Goal: Information Seeking & Learning: Learn about a topic

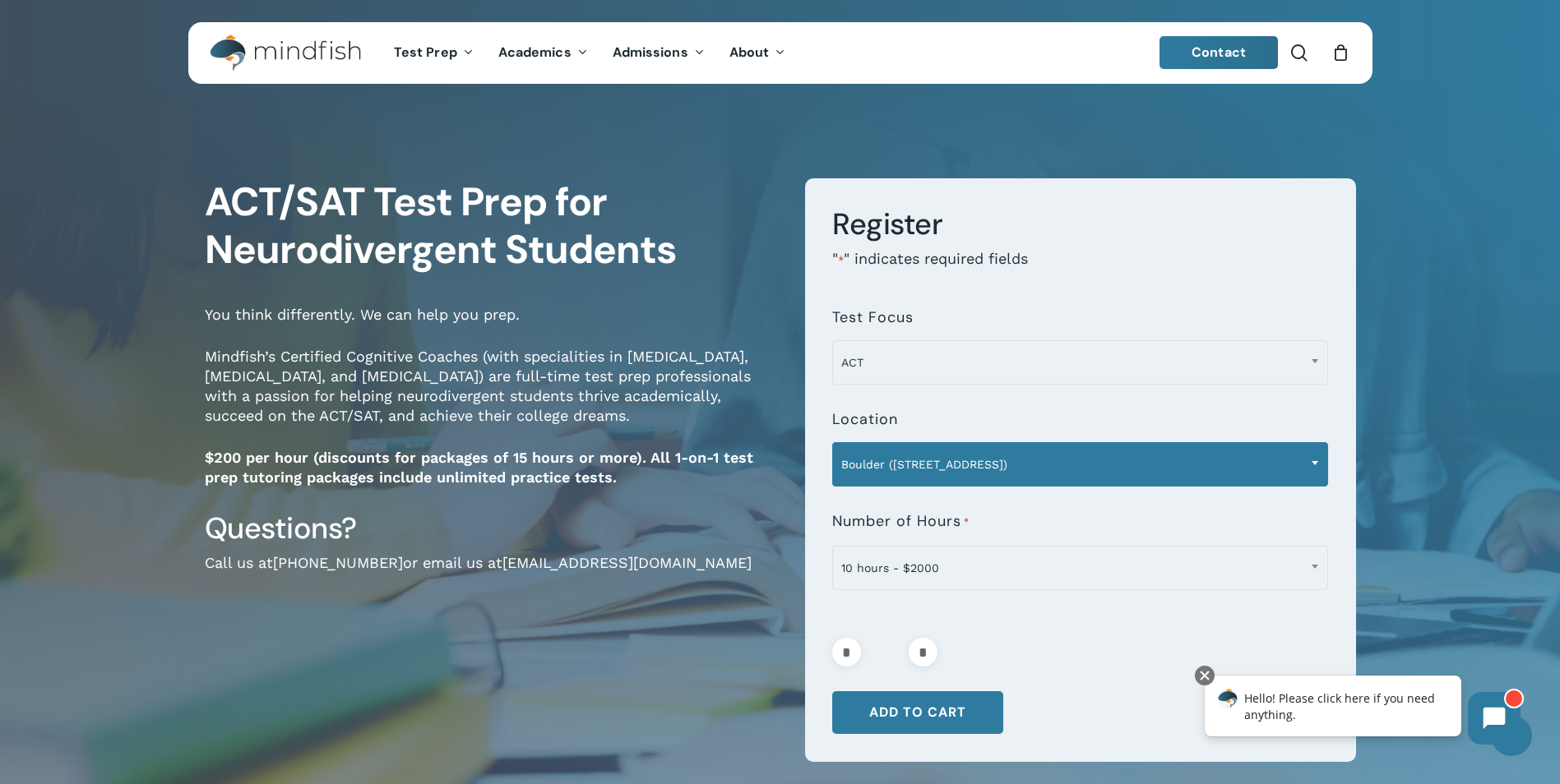
click at [1271, 458] on span "Boulder (1320 Pearl St.)" at bounding box center [1080, 464] width 494 height 35
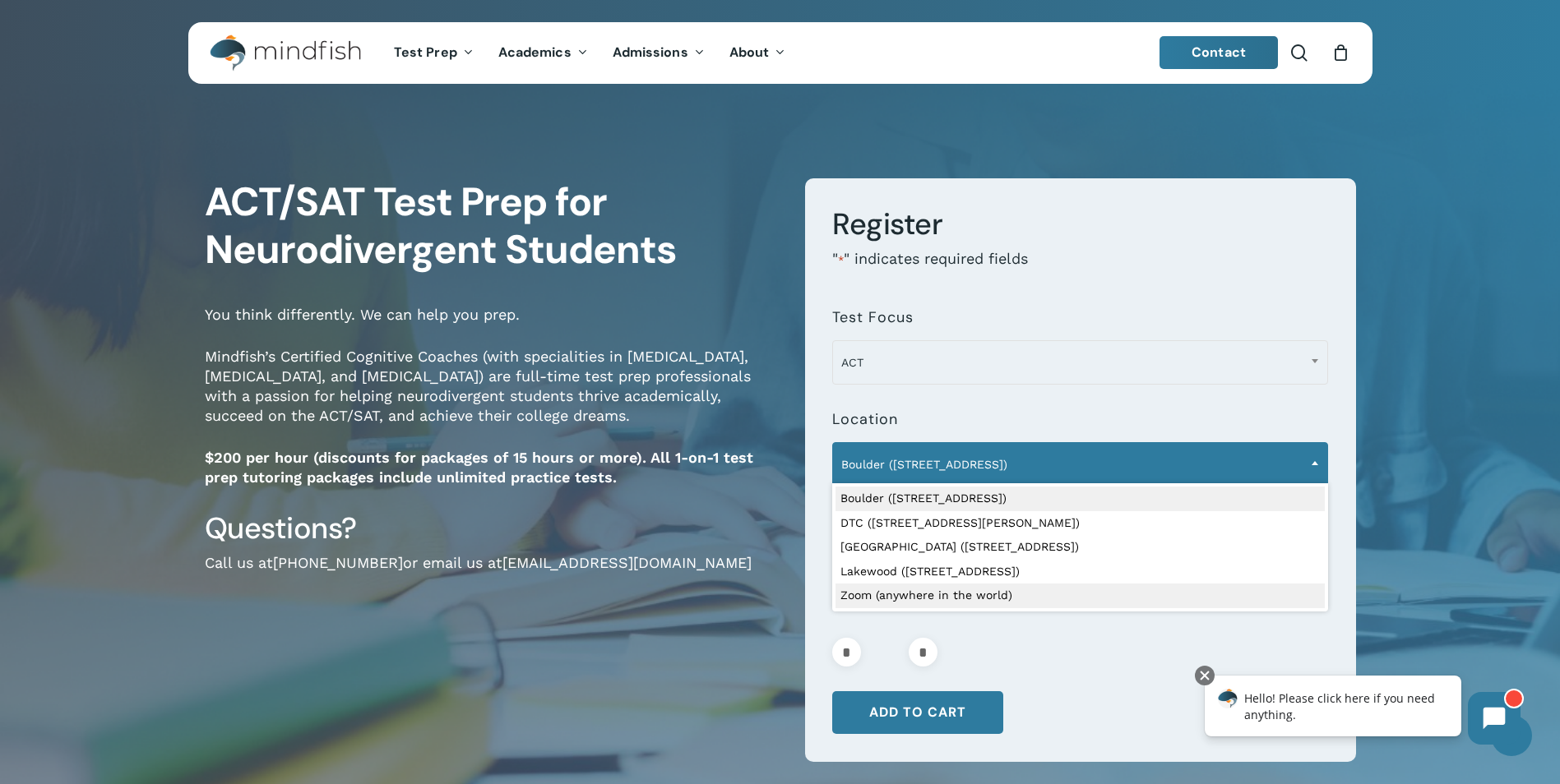
select select "**********"
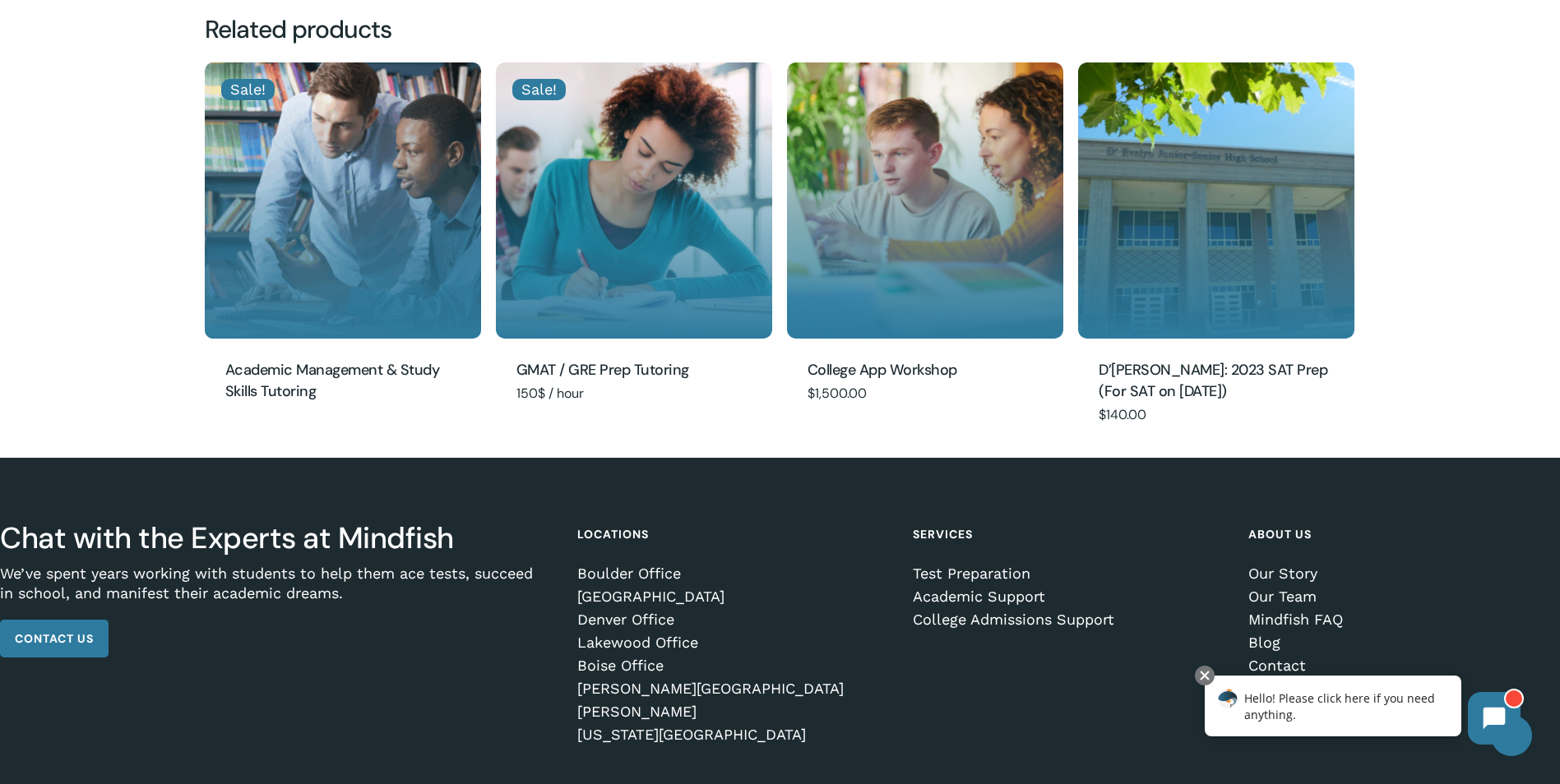
scroll to position [1640, 0]
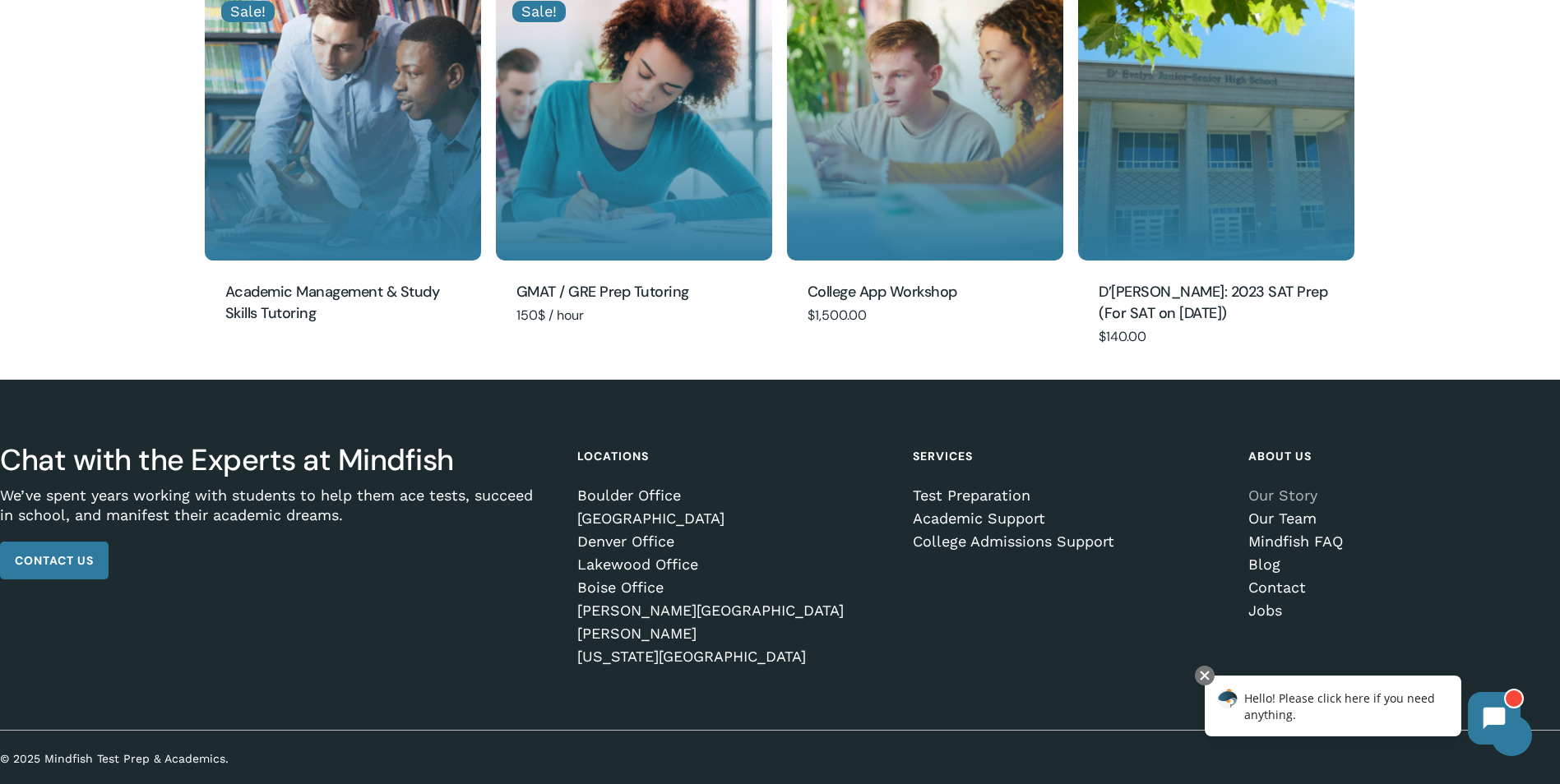
click at [1286, 494] on link "Our Story" at bounding box center [1400, 496] width 304 height 17
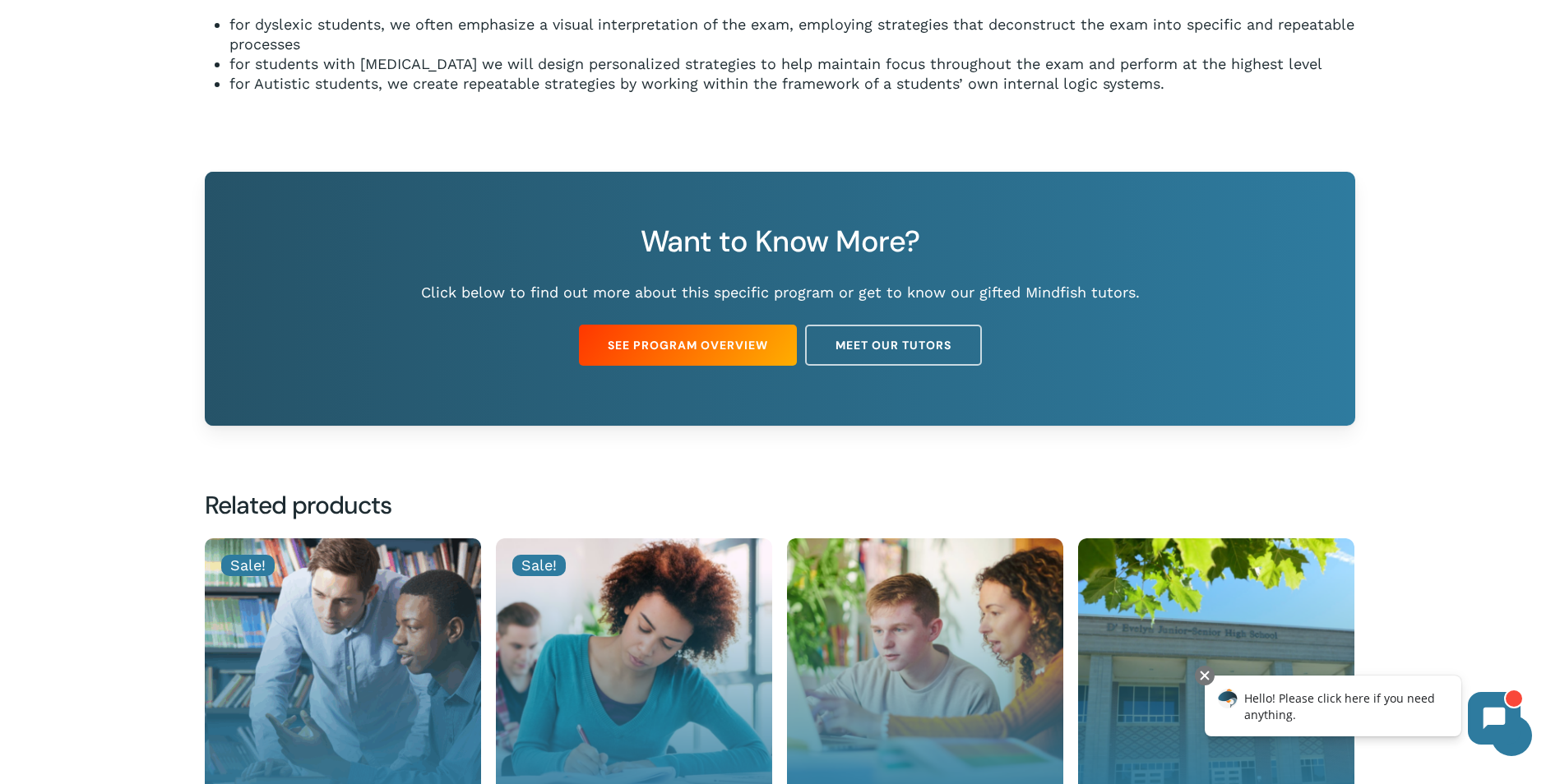
scroll to position [0, 0]
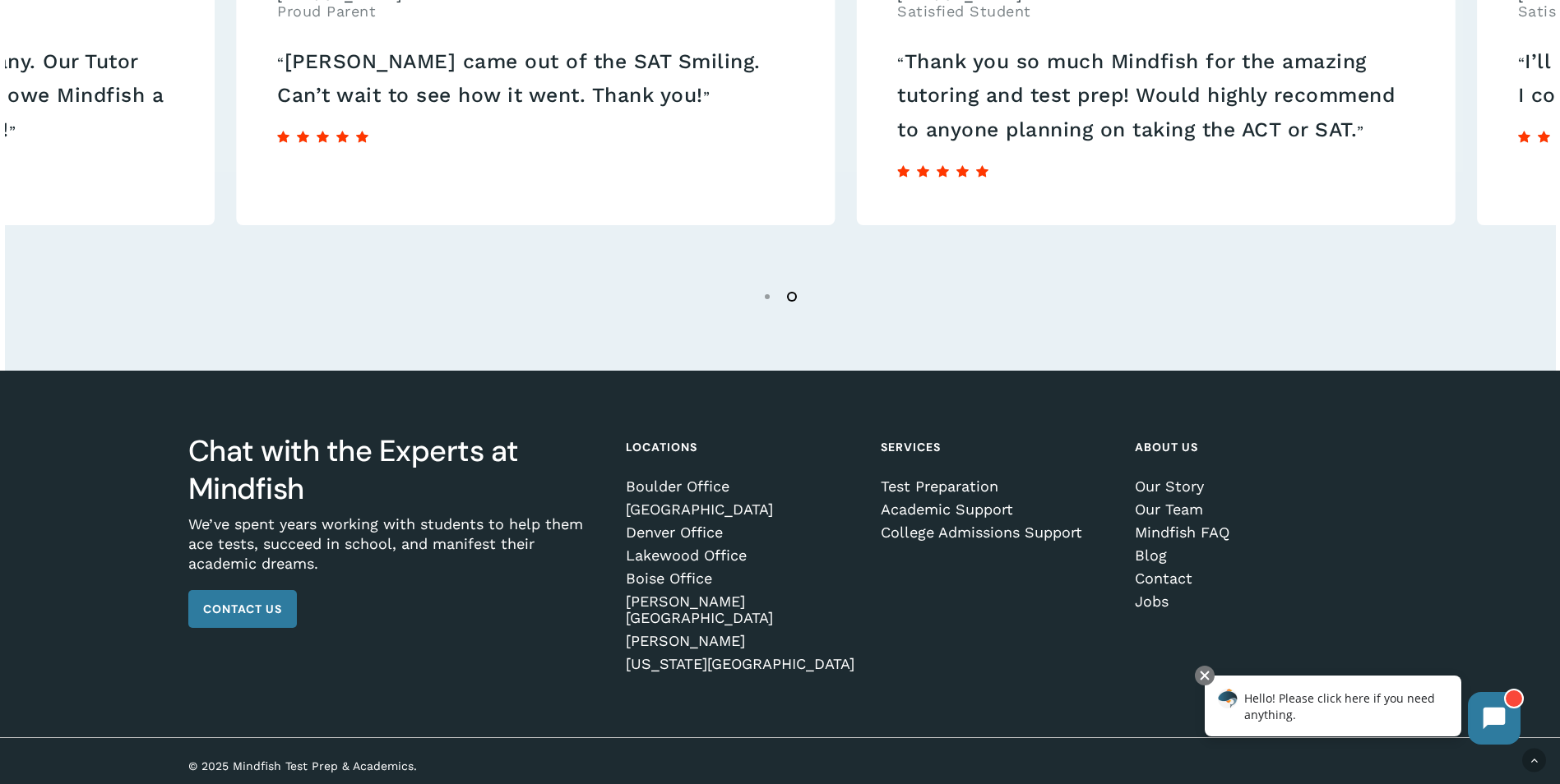
scroll to position [2962, 0]
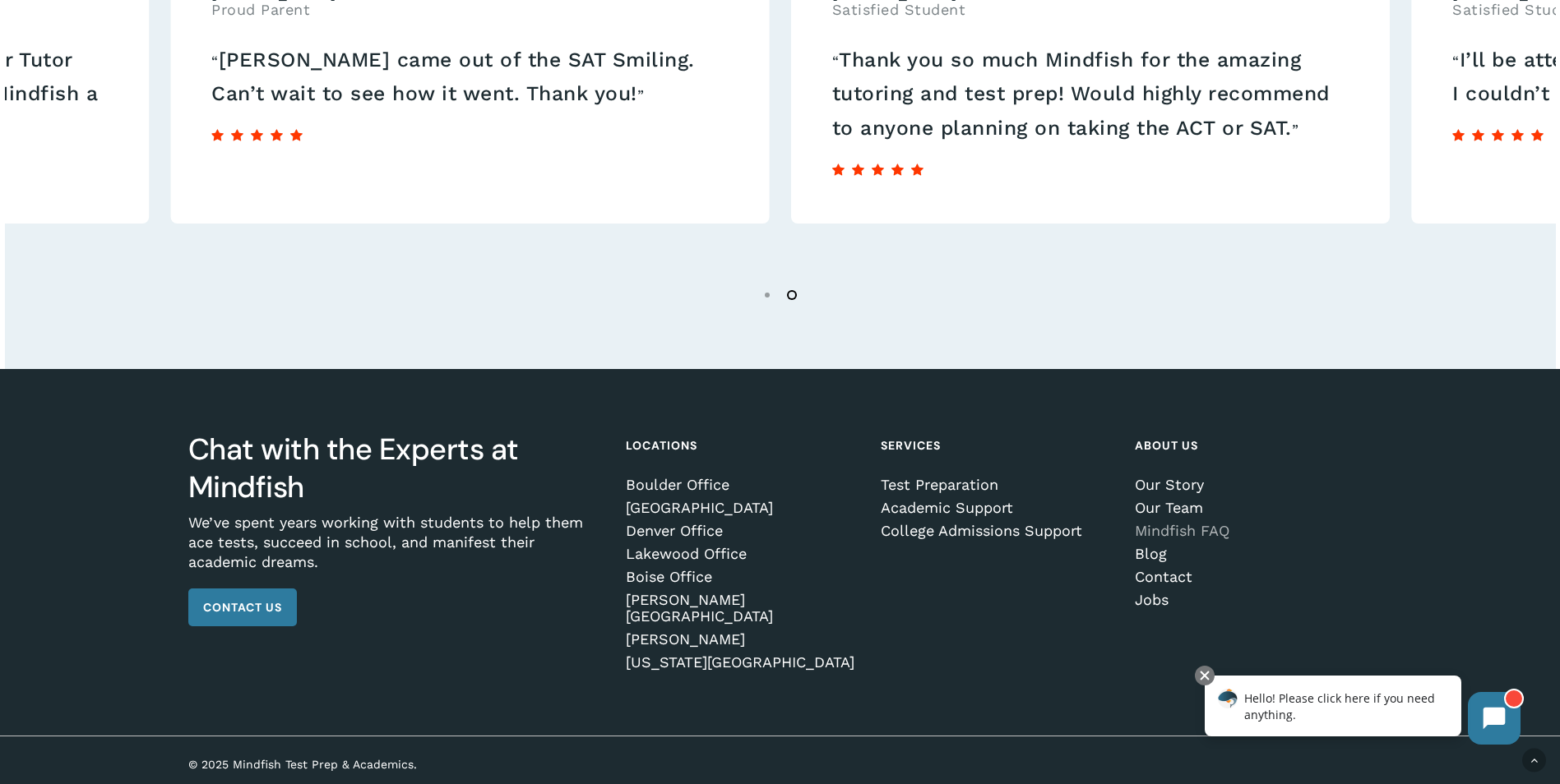
click at [1189, 538] on link "Mindfish FAQ" at bounding box center [1250, 531] width 231 height 17
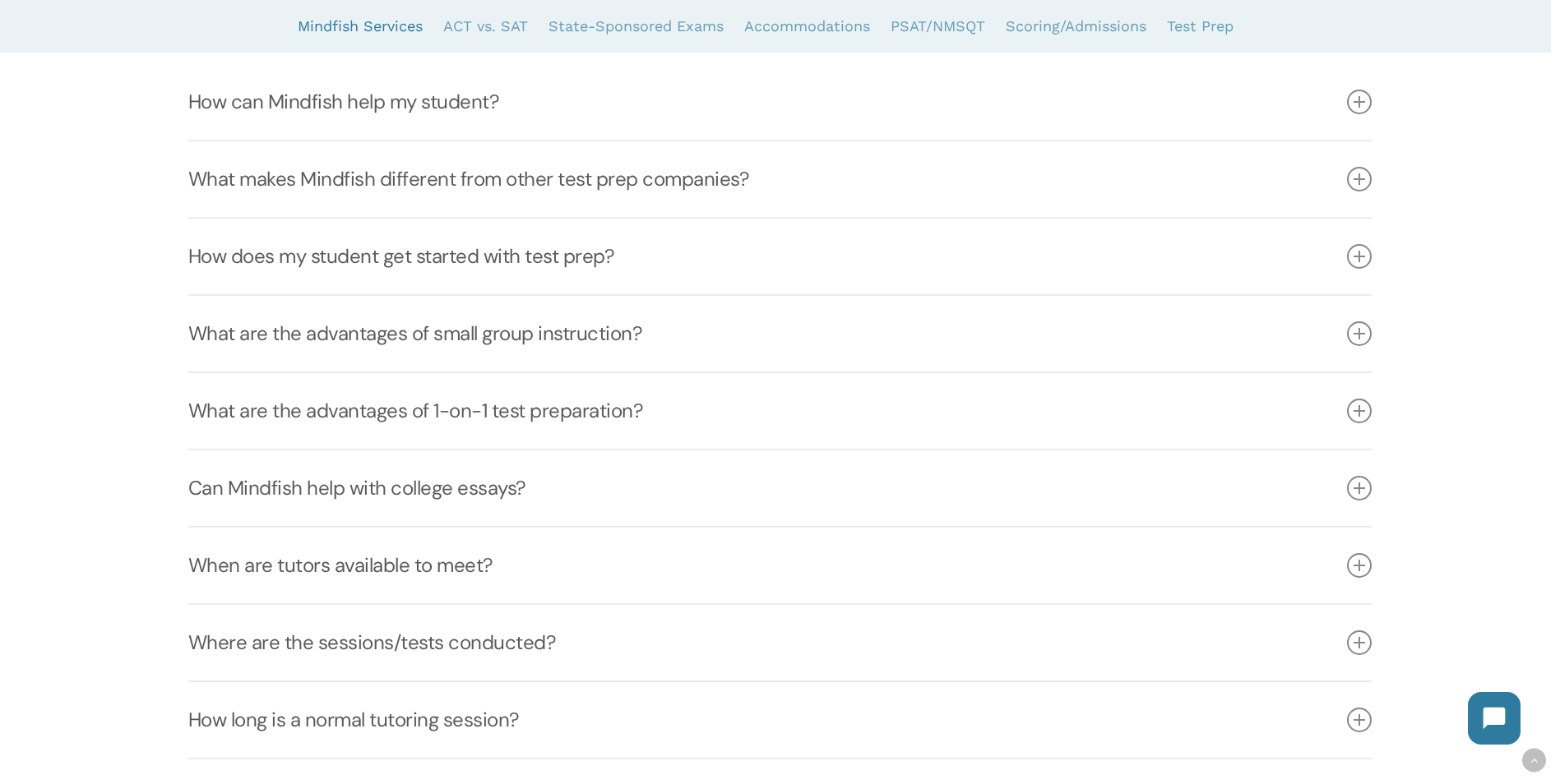
scroll to position [493, 0]
click at [1360, 107] on icon at bounding box center [1359, 100] width 24 height 24
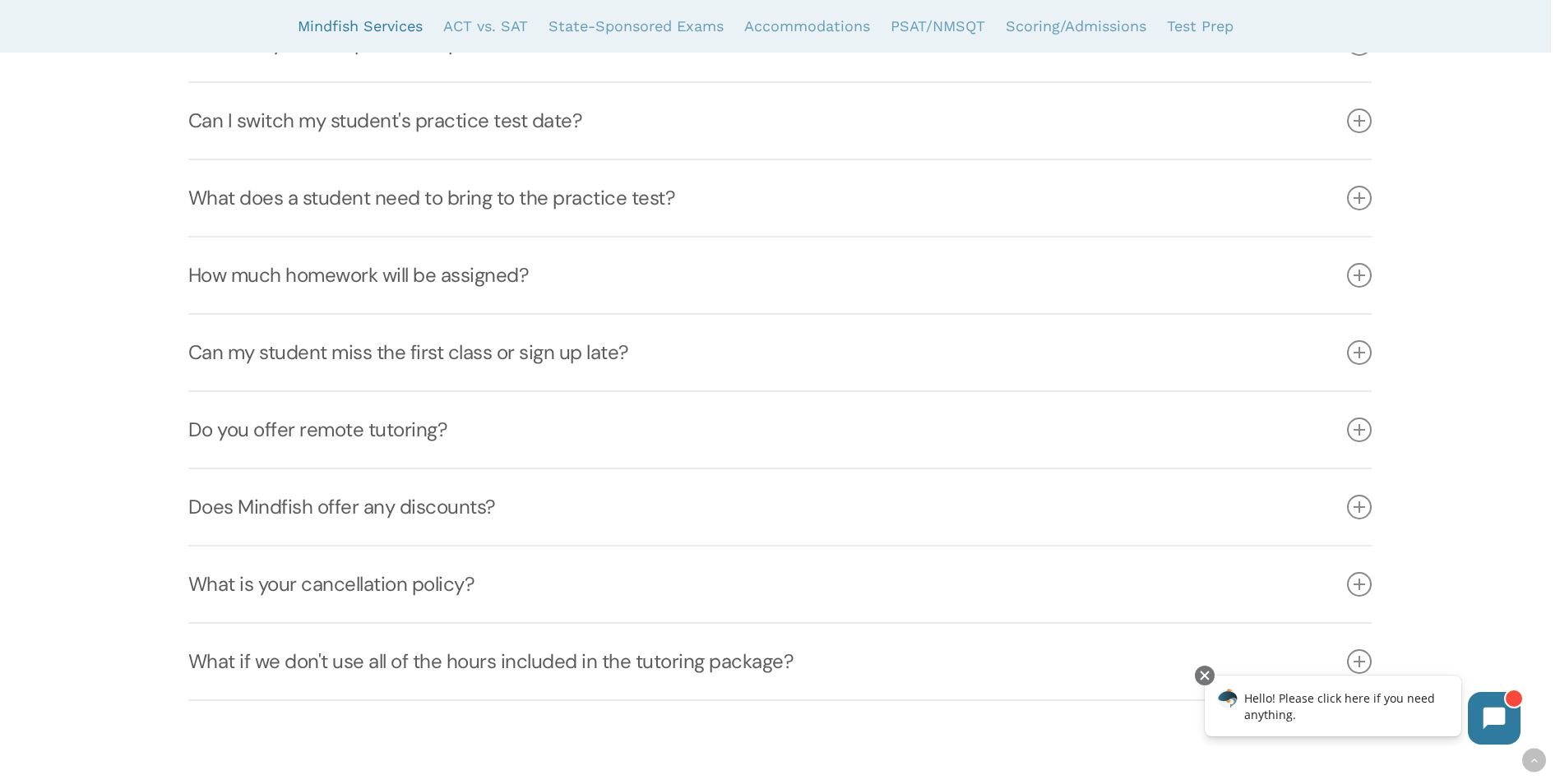
scroll to position [1808, 0]
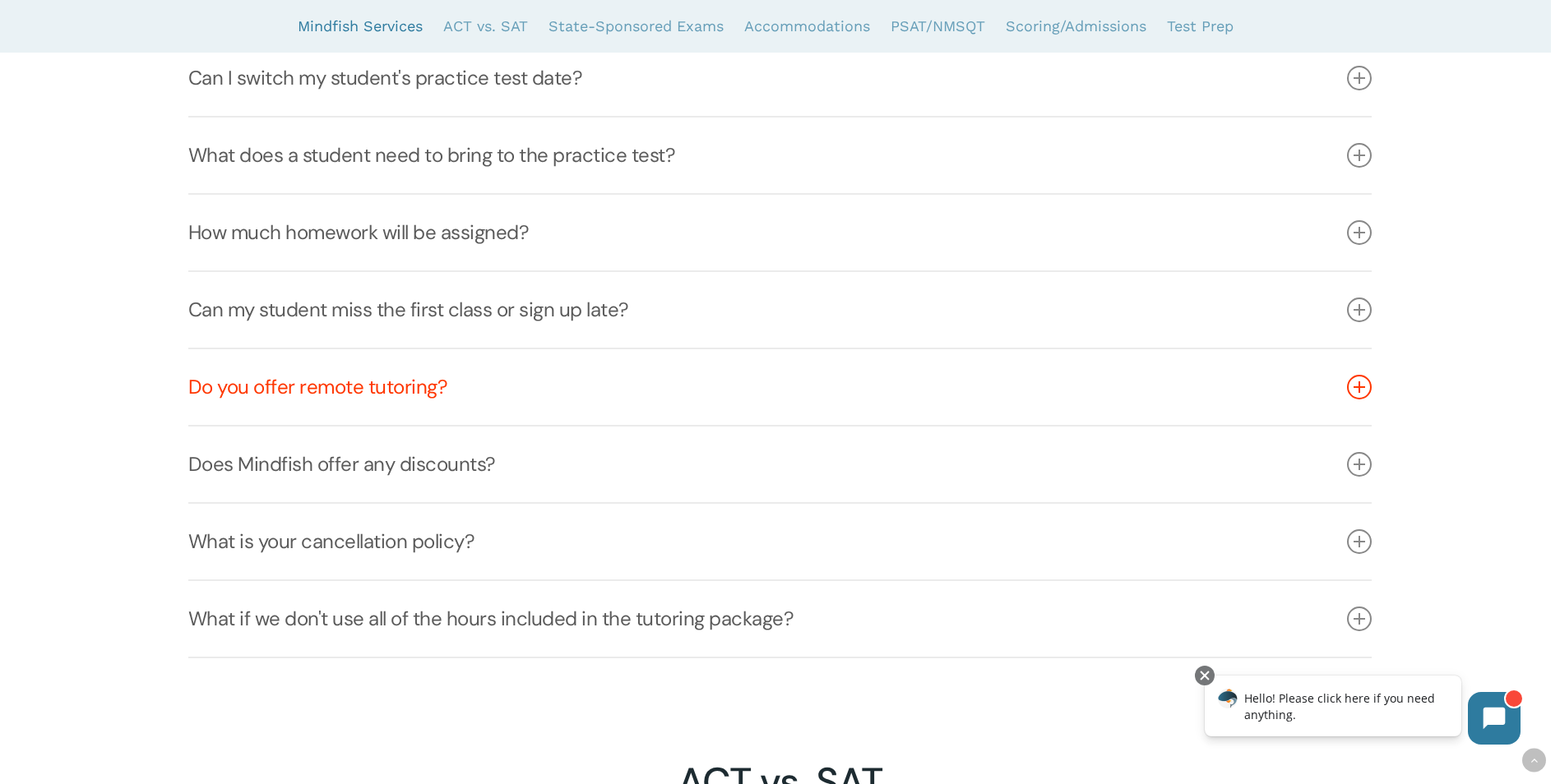
click at [1364, 392] on icon at bounding box center [1359, 387] width 24 height 24
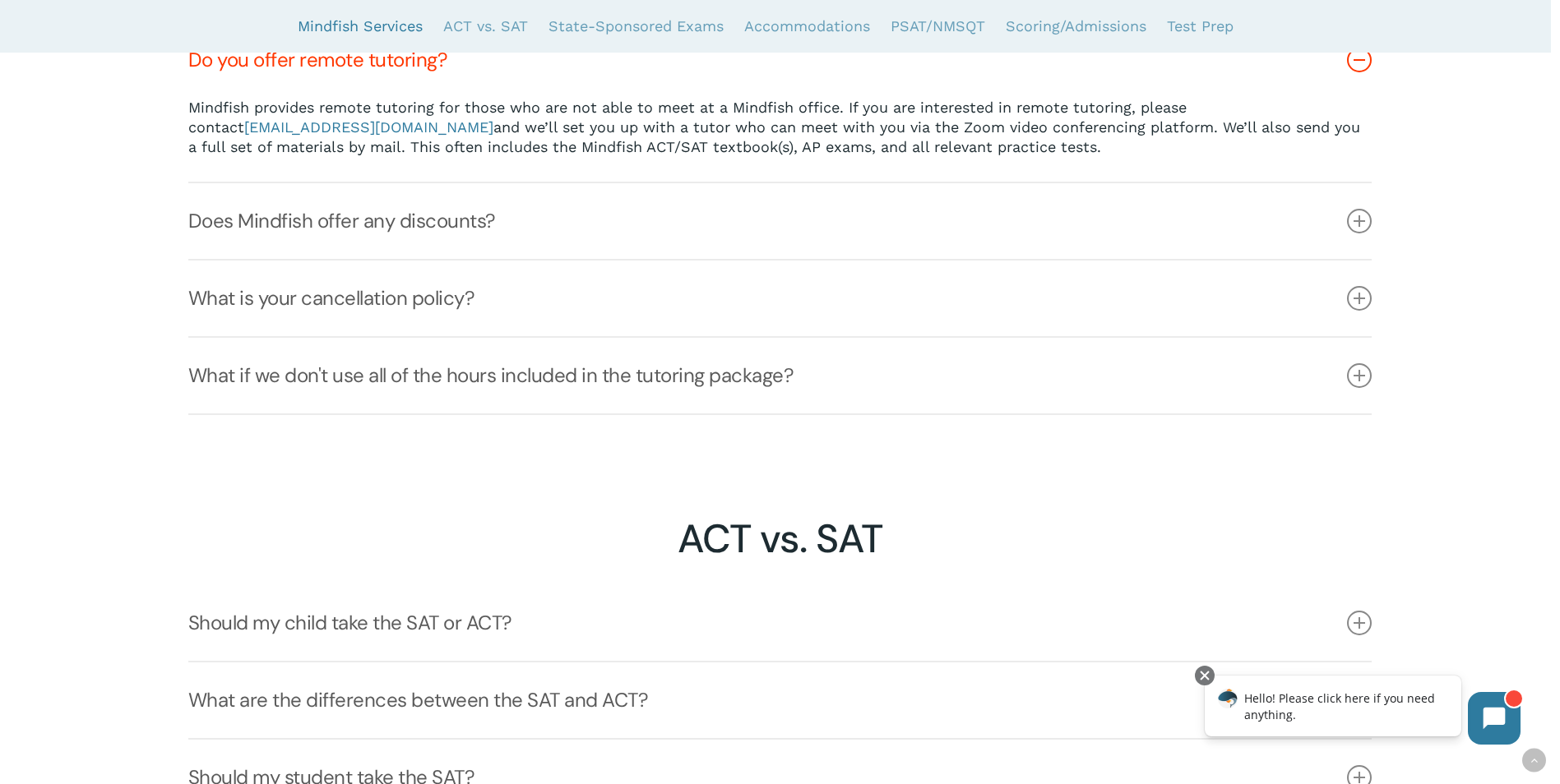
scroll to position [2437, 0]
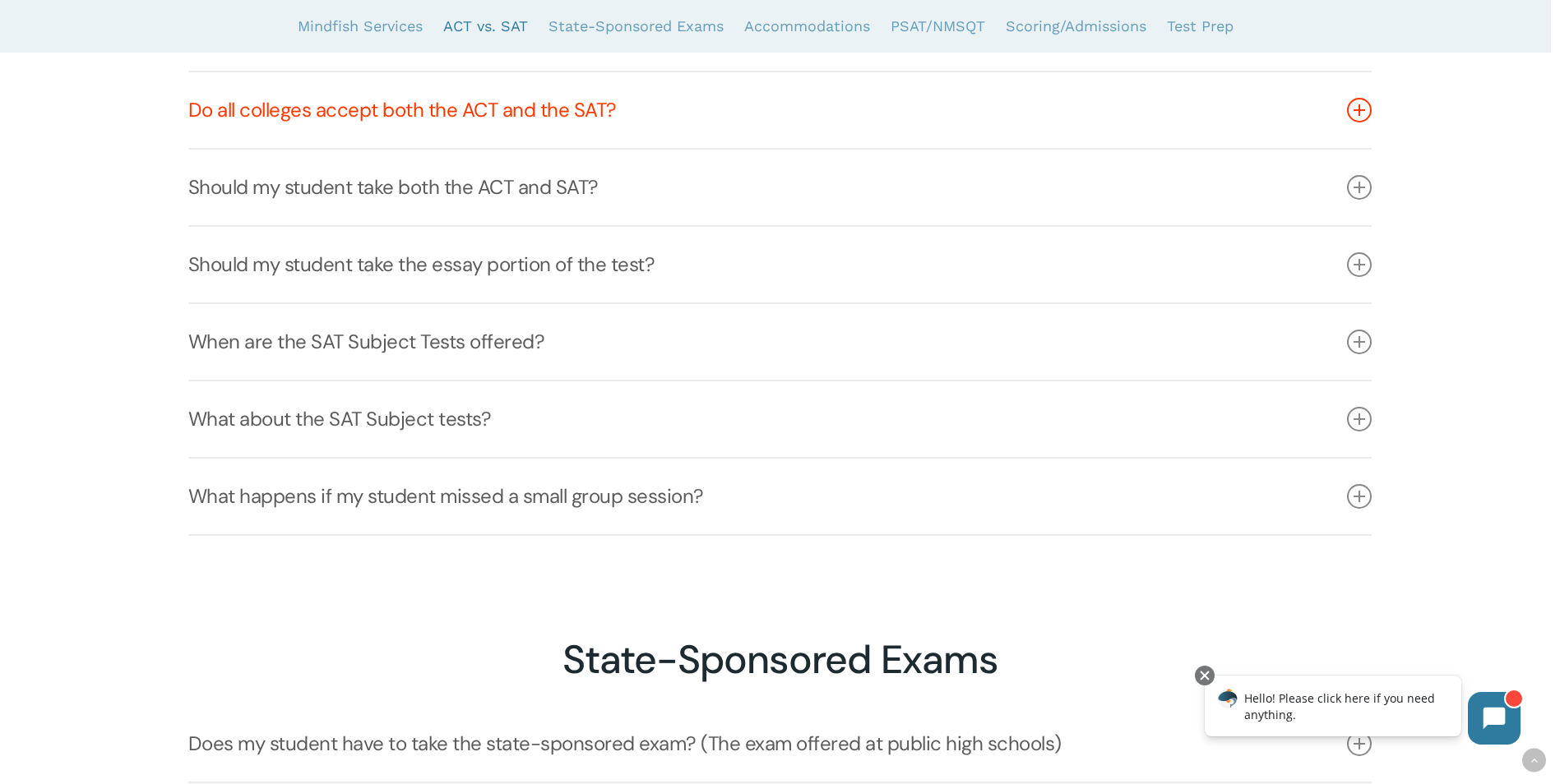
click at [1360, 121] on icon at bounding box center [1359, 110] width 24 height 24
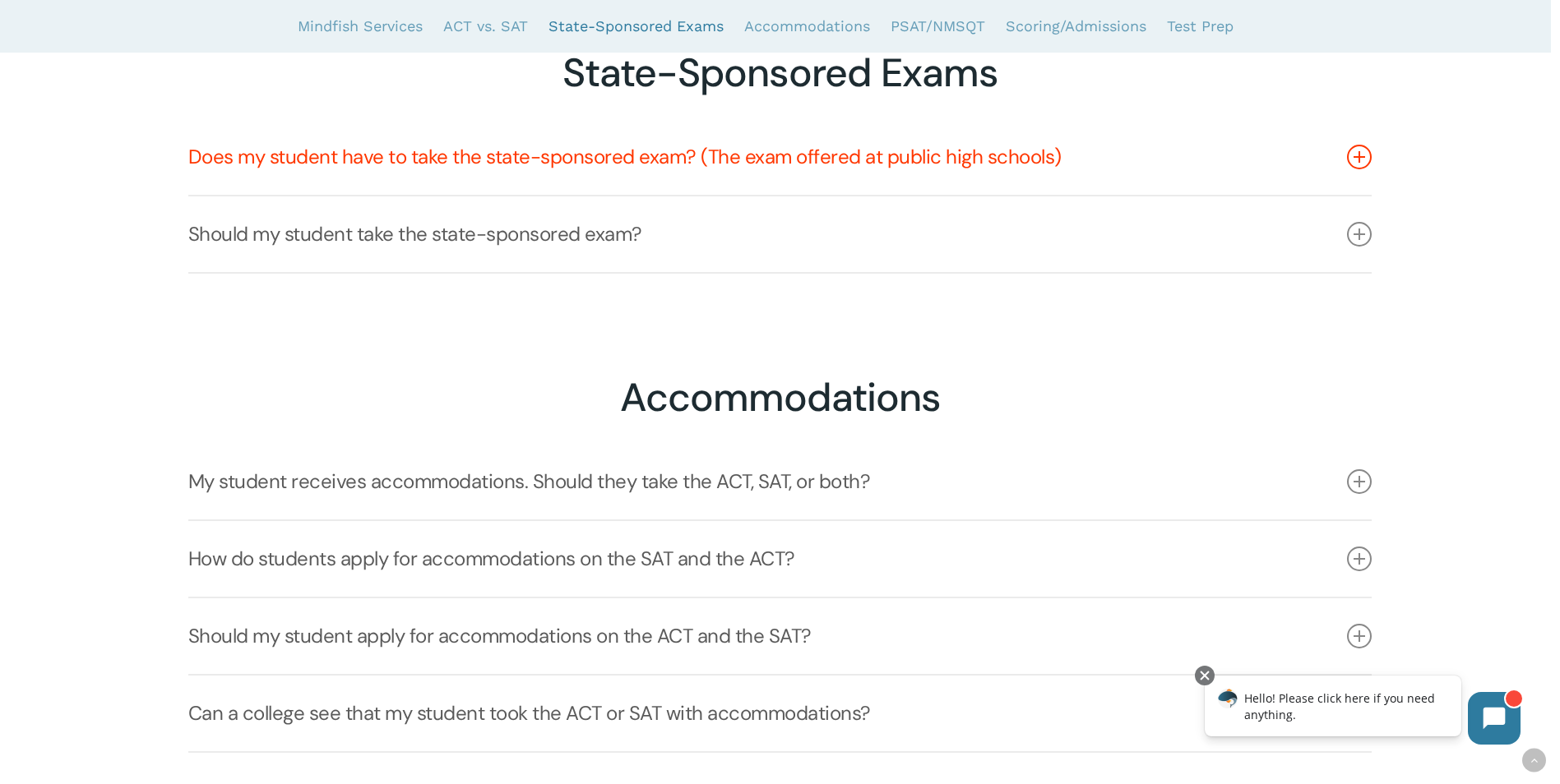
scroll to position [3177, 0]
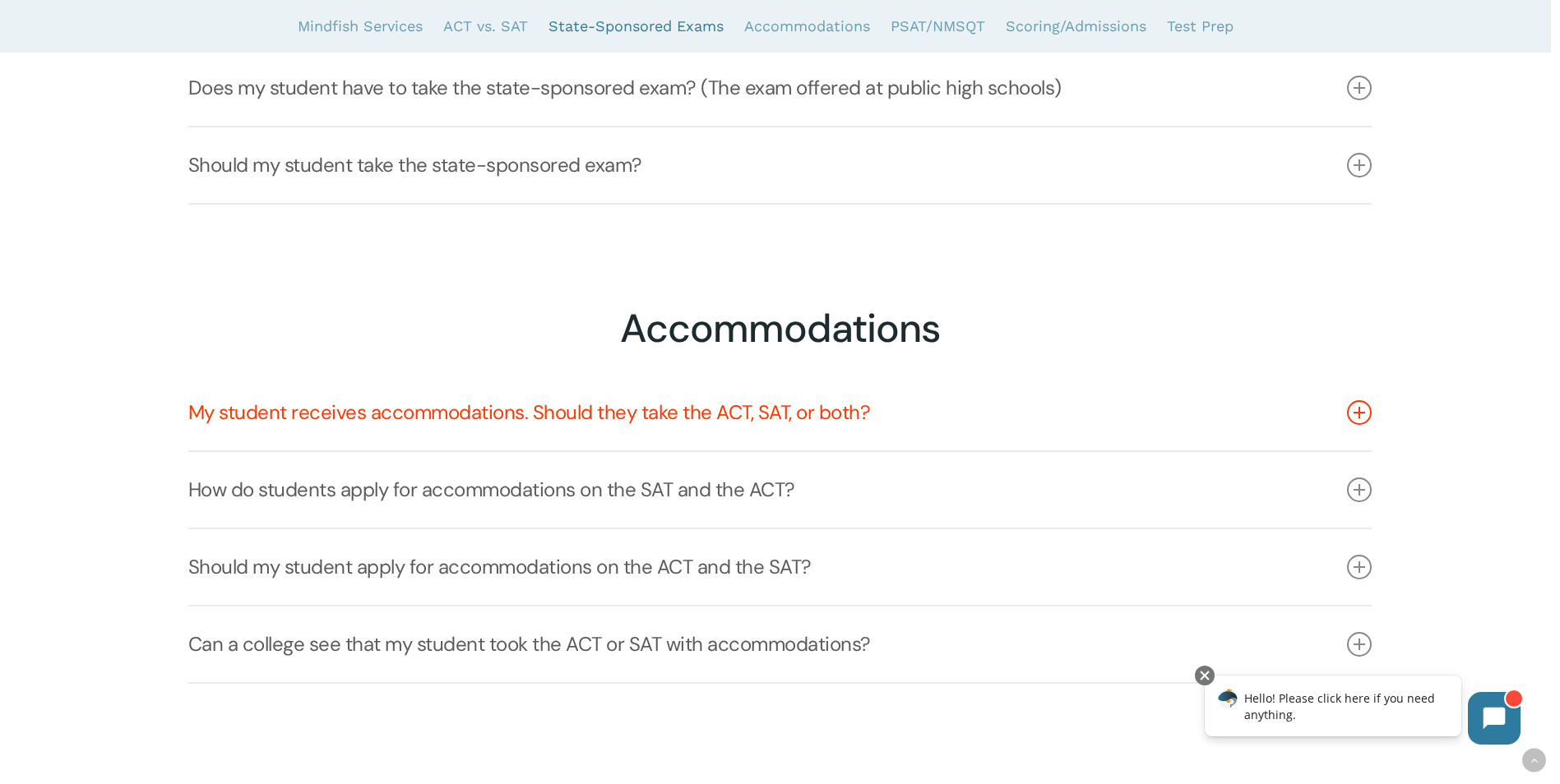
click at [1359, 415] on icon at bounding box center [1359, 412] width 24 height 24
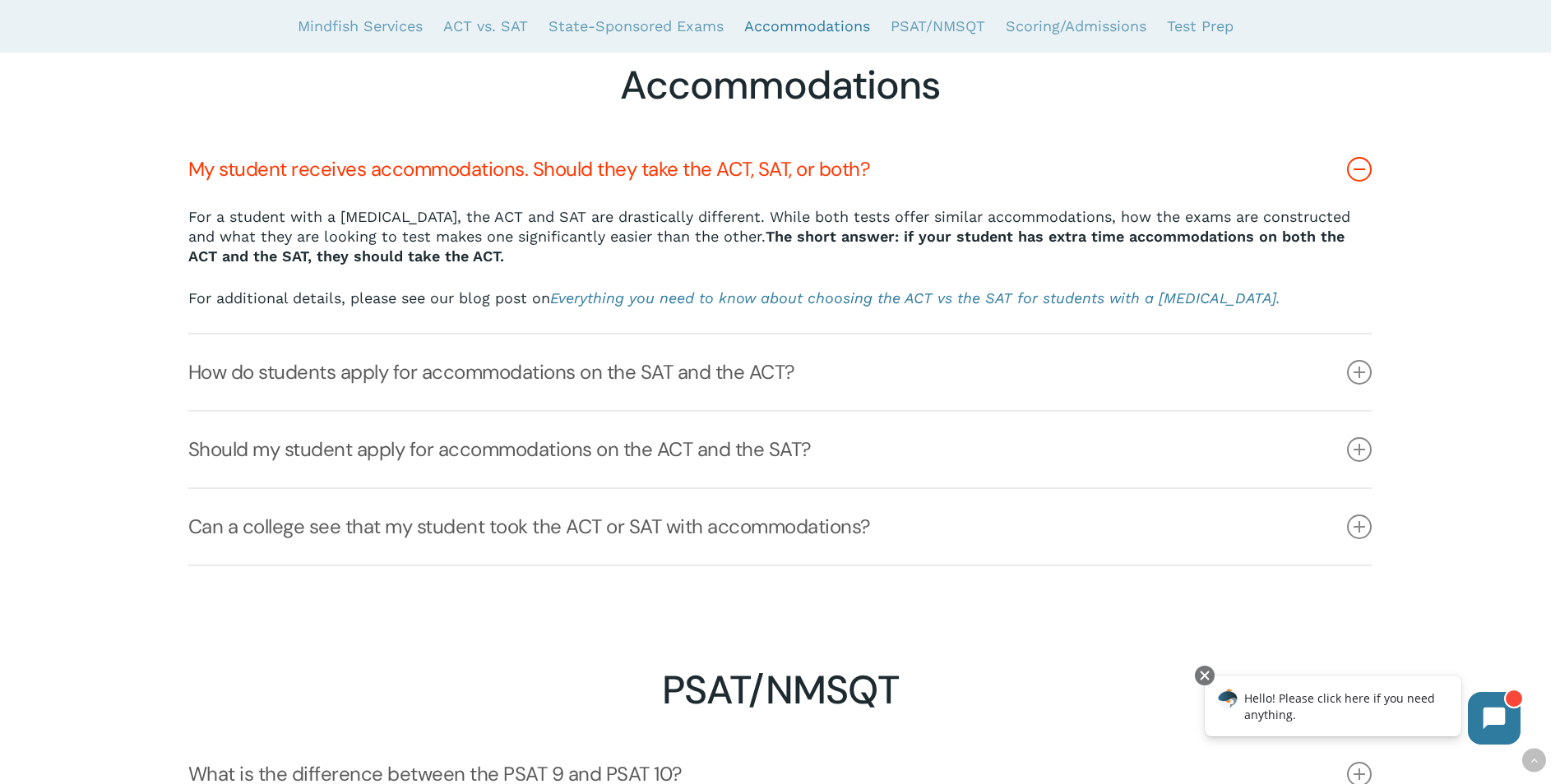
scroll to position [3423, 0]
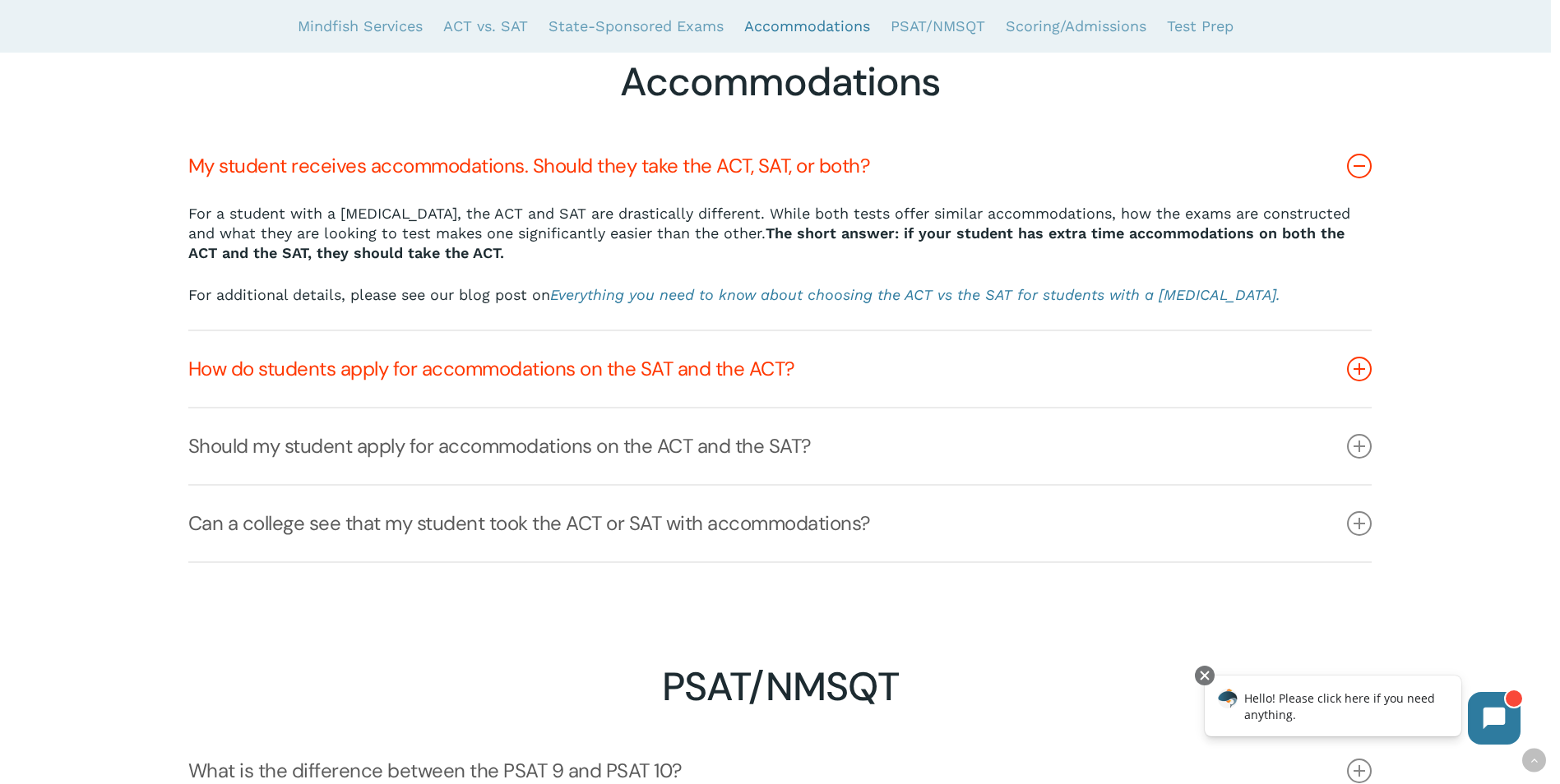
click at [1365, 374] on icon at bounding box center [1359, 369] width 24 height 24
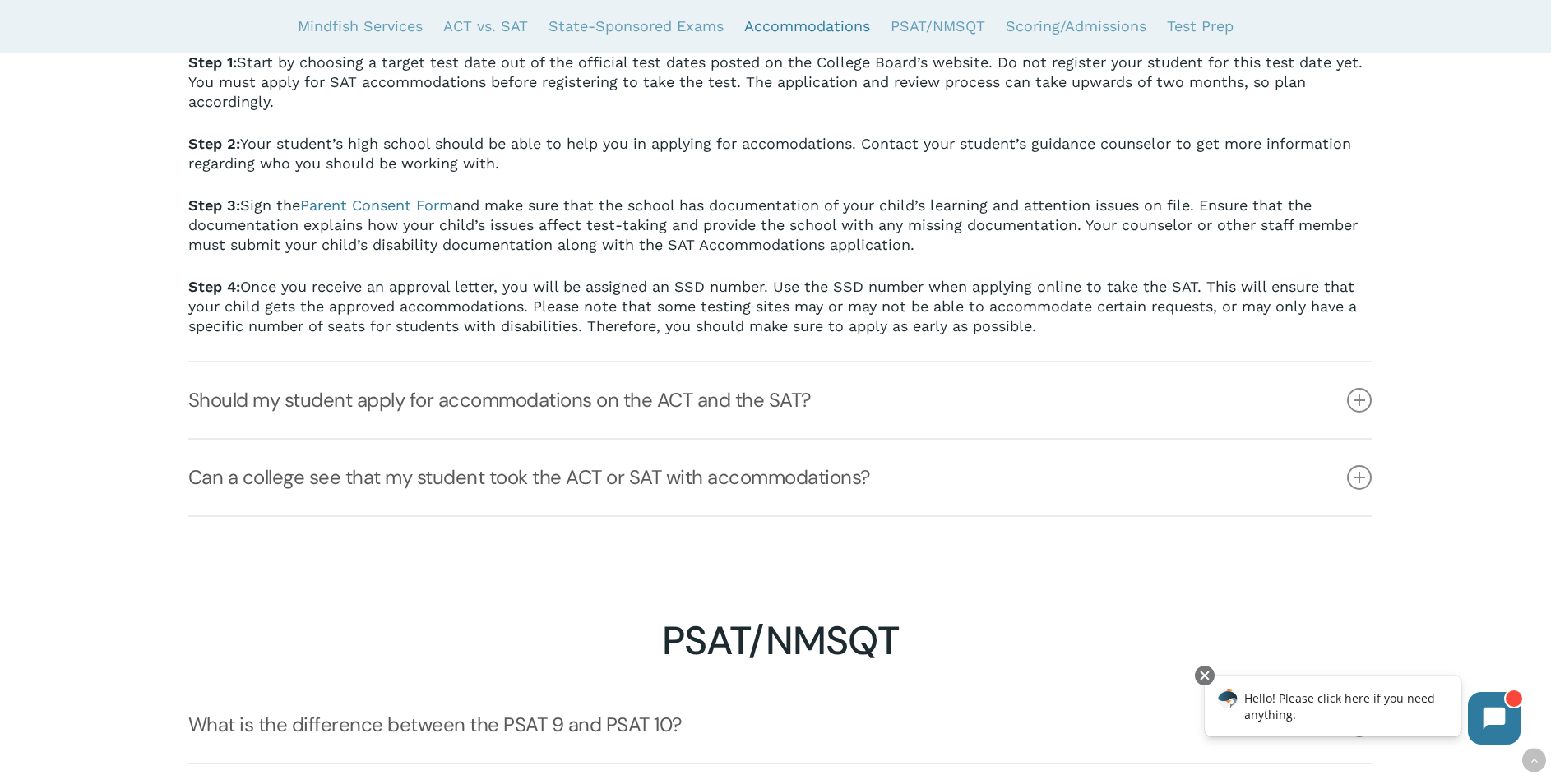
scroll to position [4410, 0]
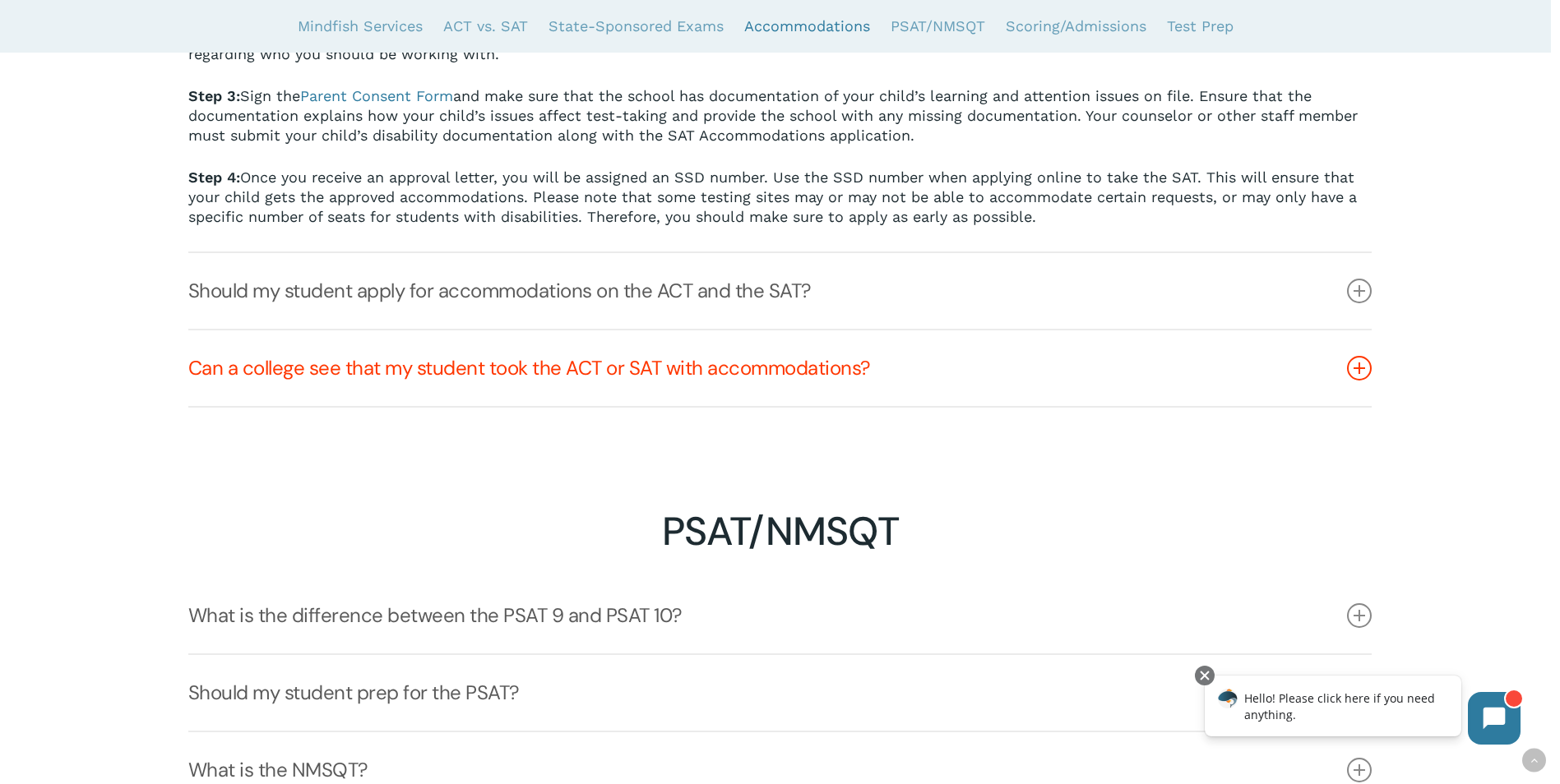
click at [1360, 375] on icon at bounding box center [1359, 368] width 24 height 24
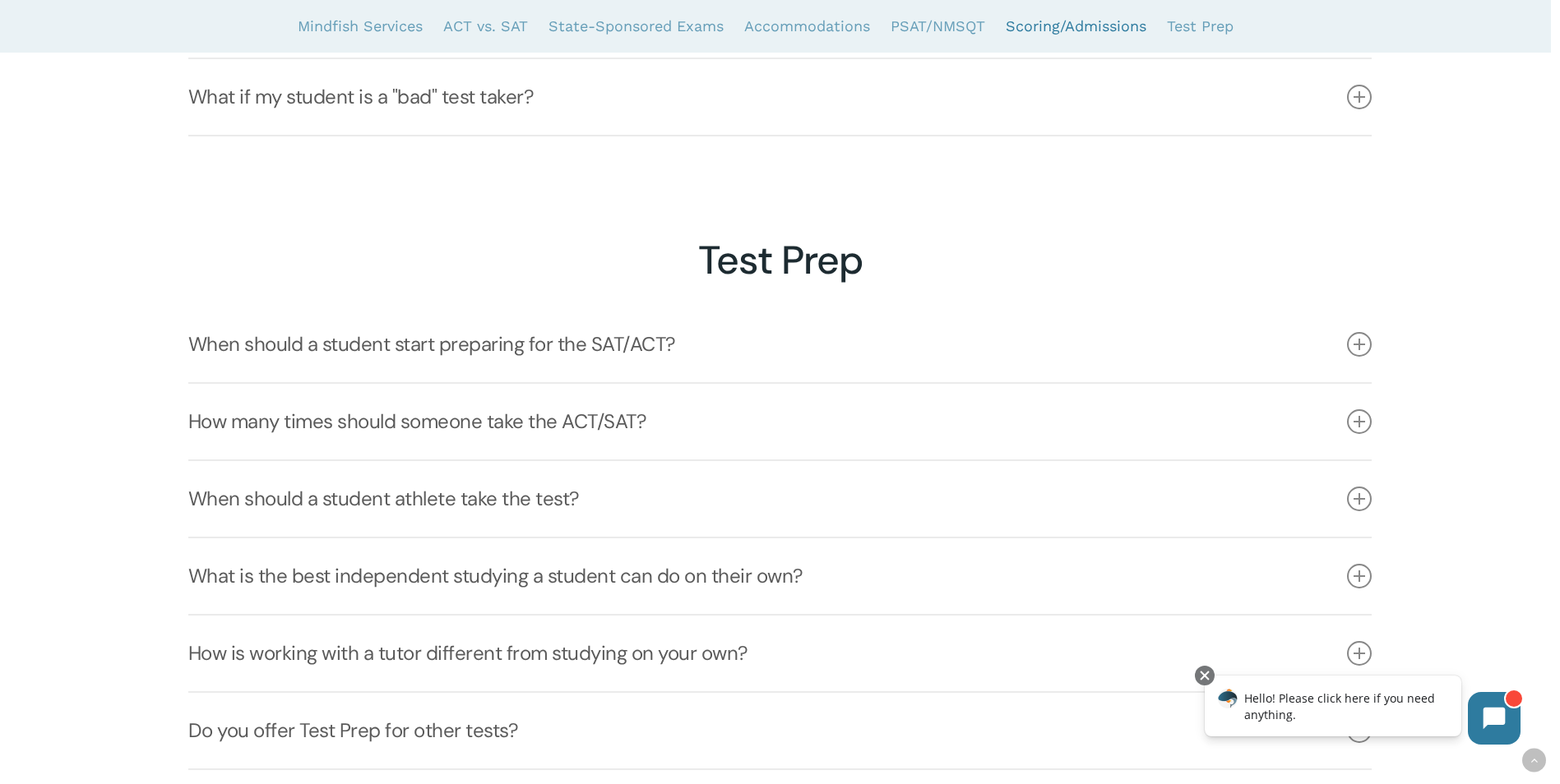
scroll to position [5406, 0]
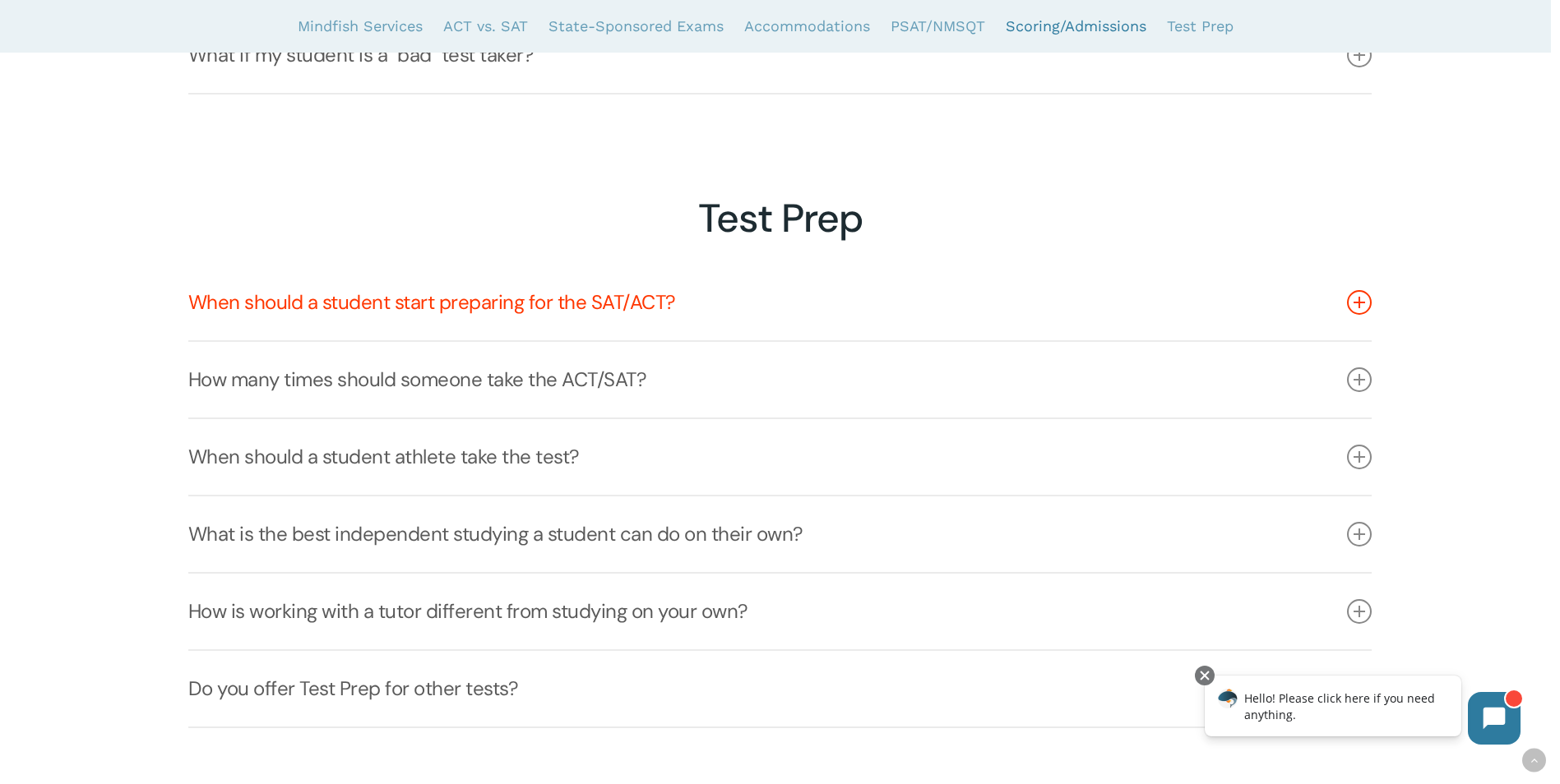
click at [1363, 298] on icon at bounding box center [1359, 302] width 24 height 24
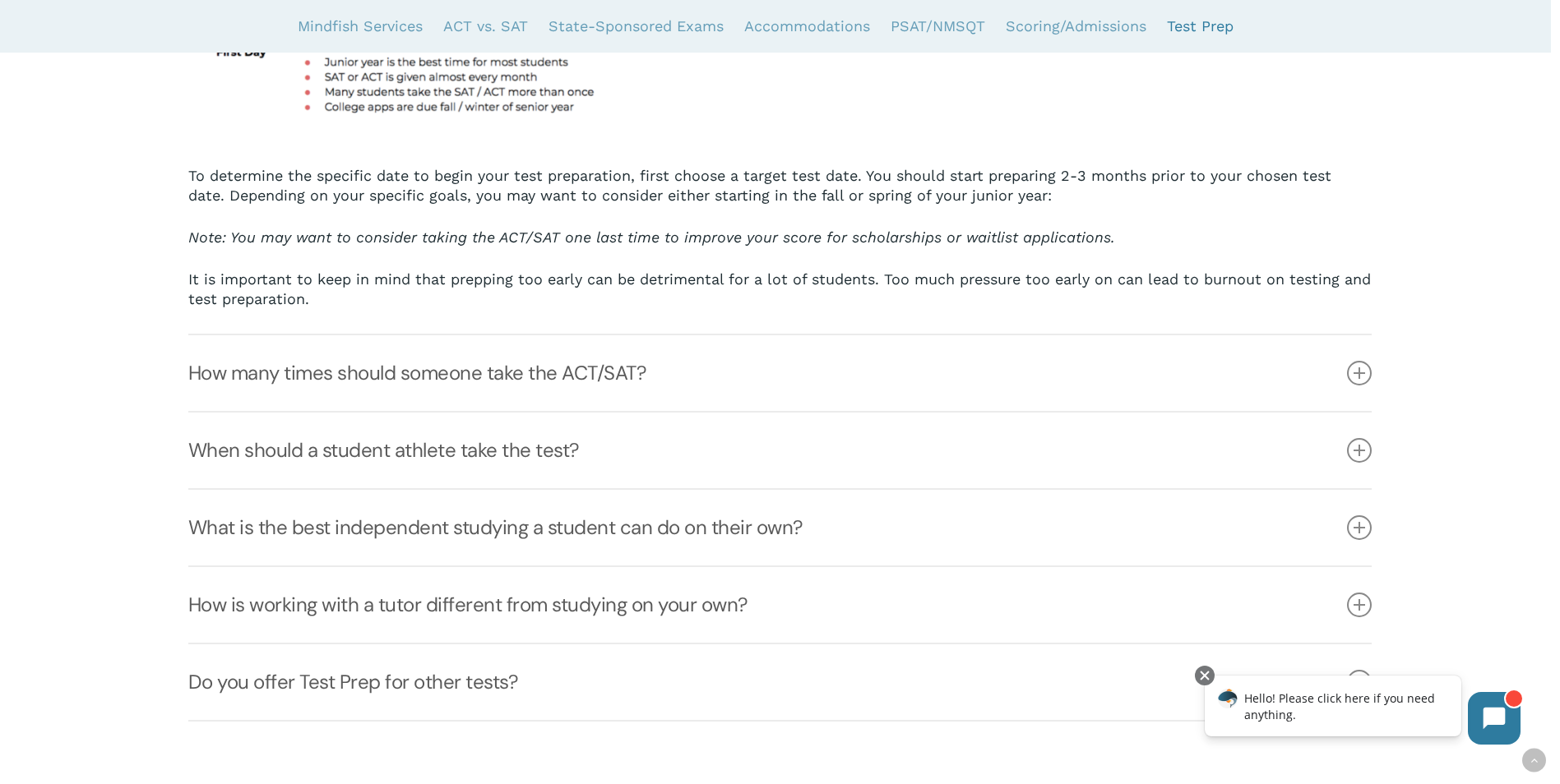
scroll to position [5982, 0]
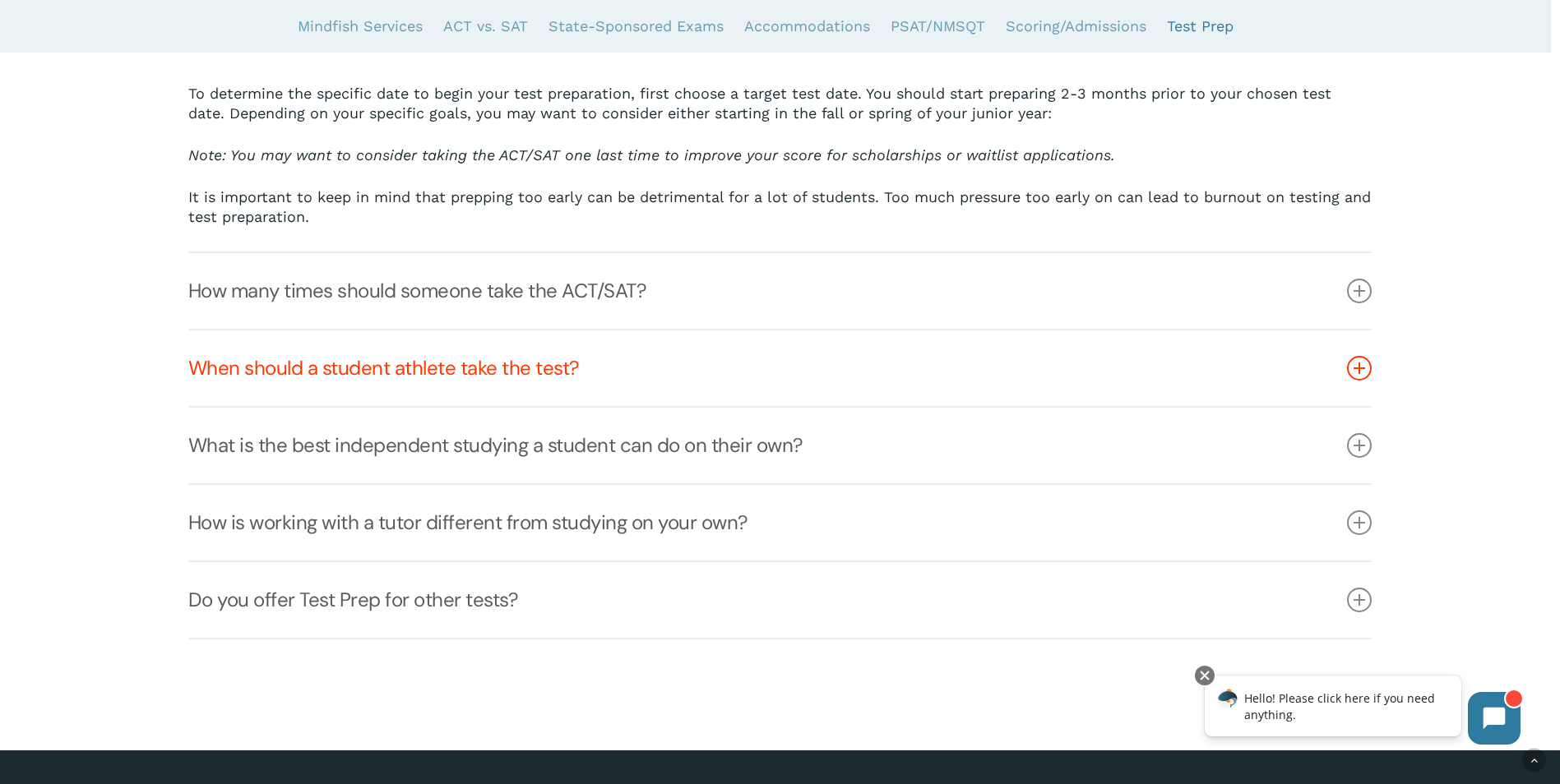
click at [1359, 361] on link "When should a student athlete take the test?" at bounding box center [780, 368] width 1183 height 76
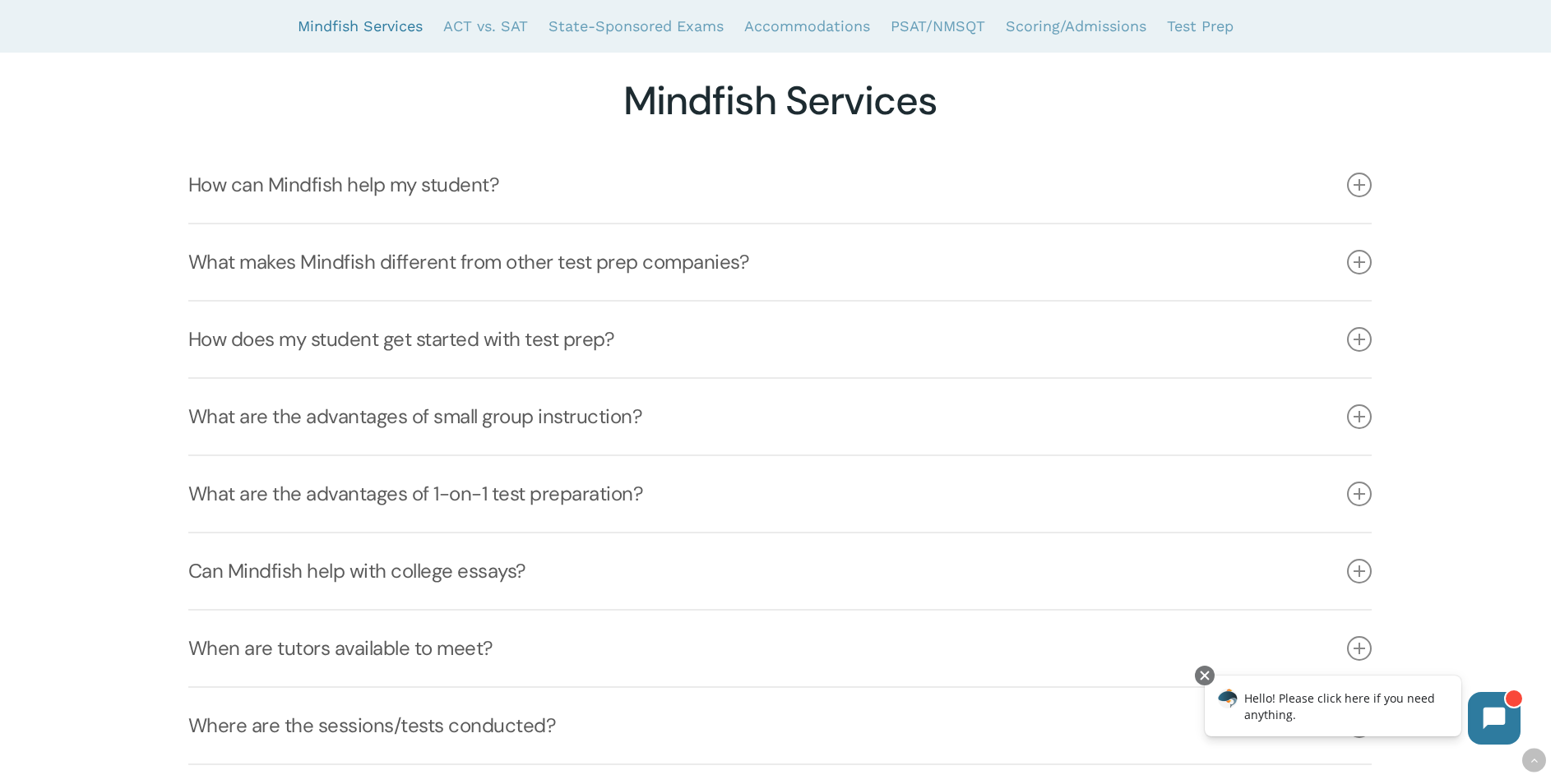
scroll to position [0, 0]
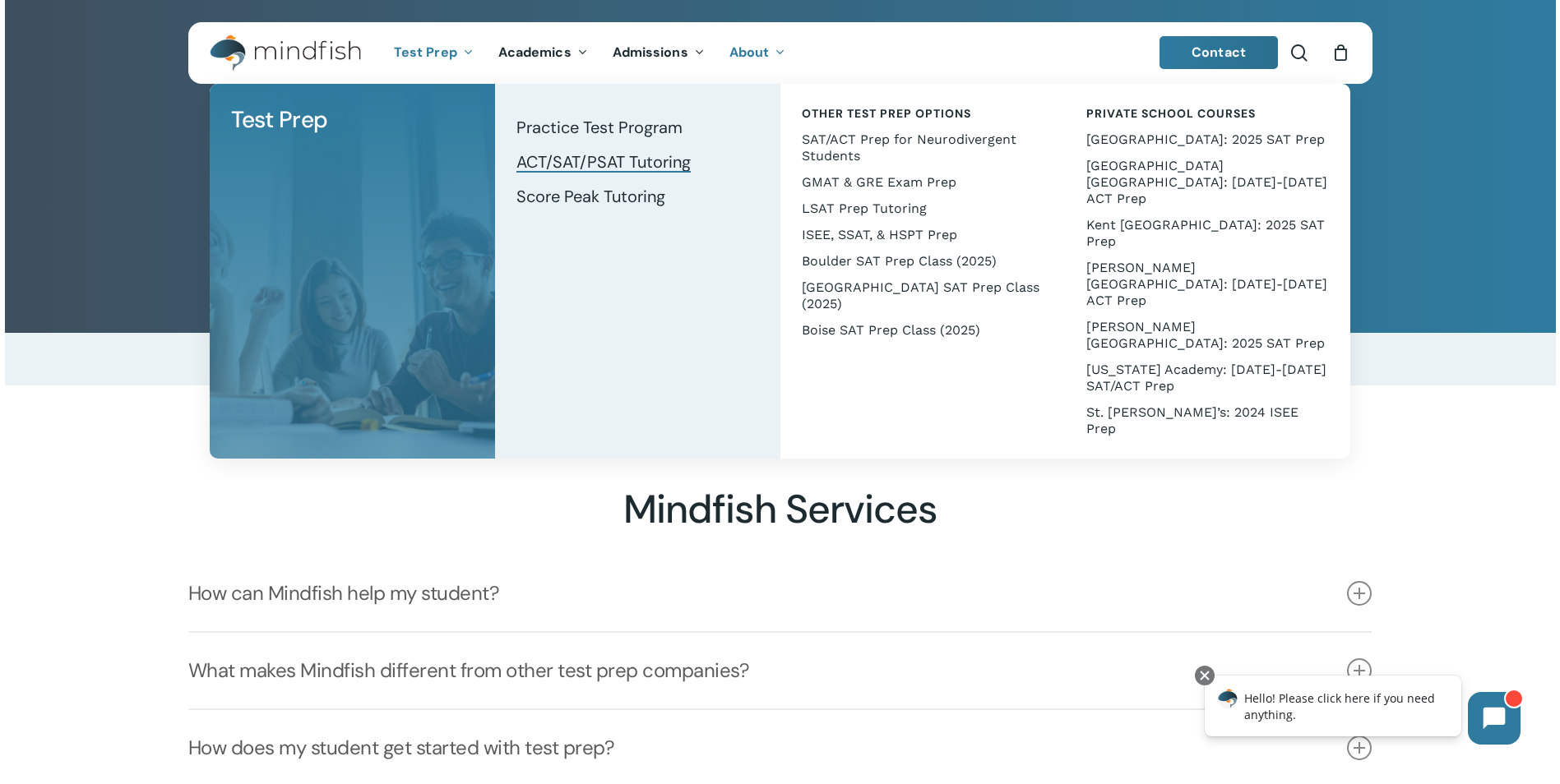
click at [591, 164] on span "ACT/SAT/PSAT Tutoring" at bounding box center [604, 161] width 175 height 22
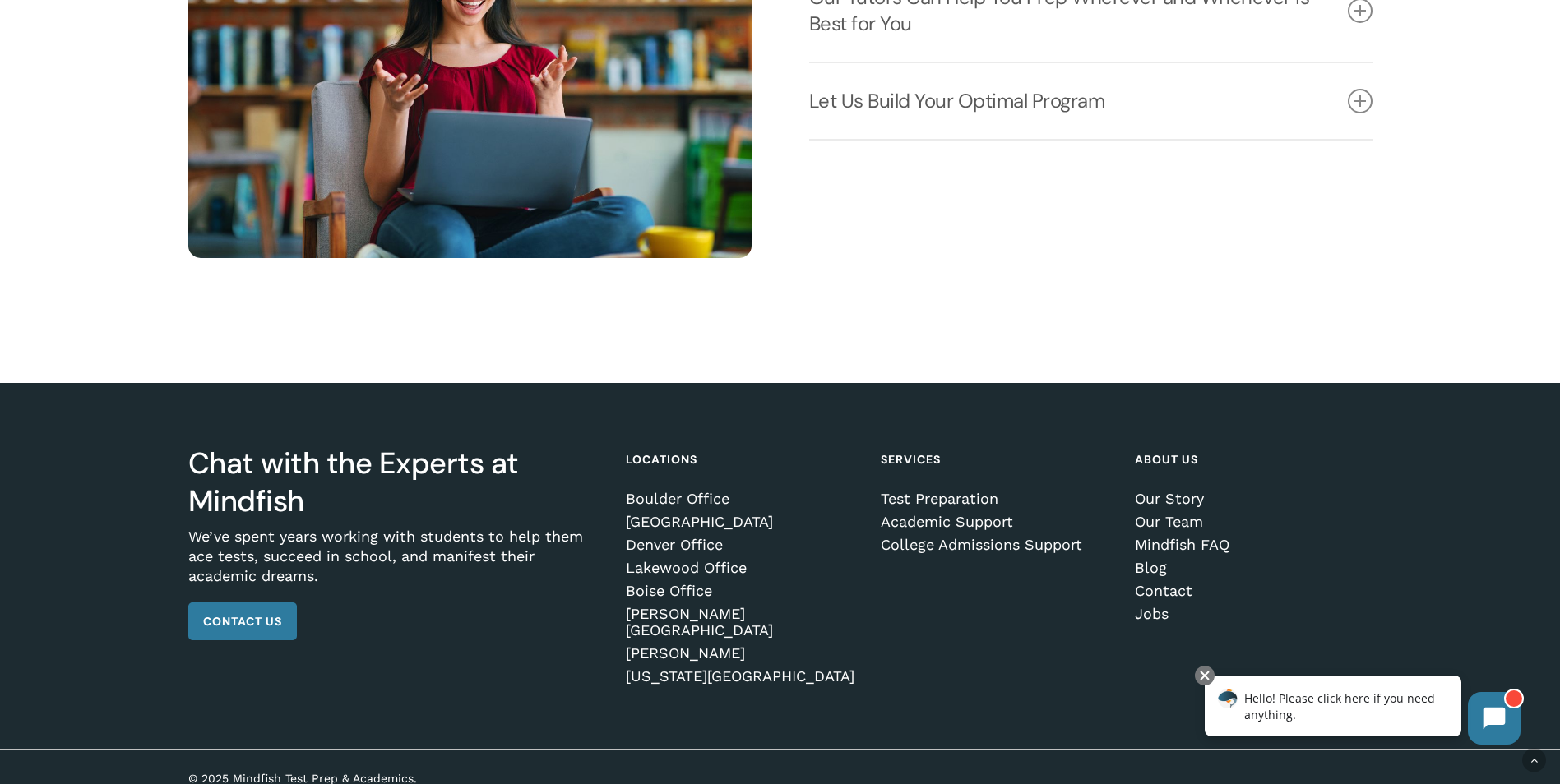
scroll to position [2558, 0]
